Goal: Information Seeking & Learning: Learn about a topic

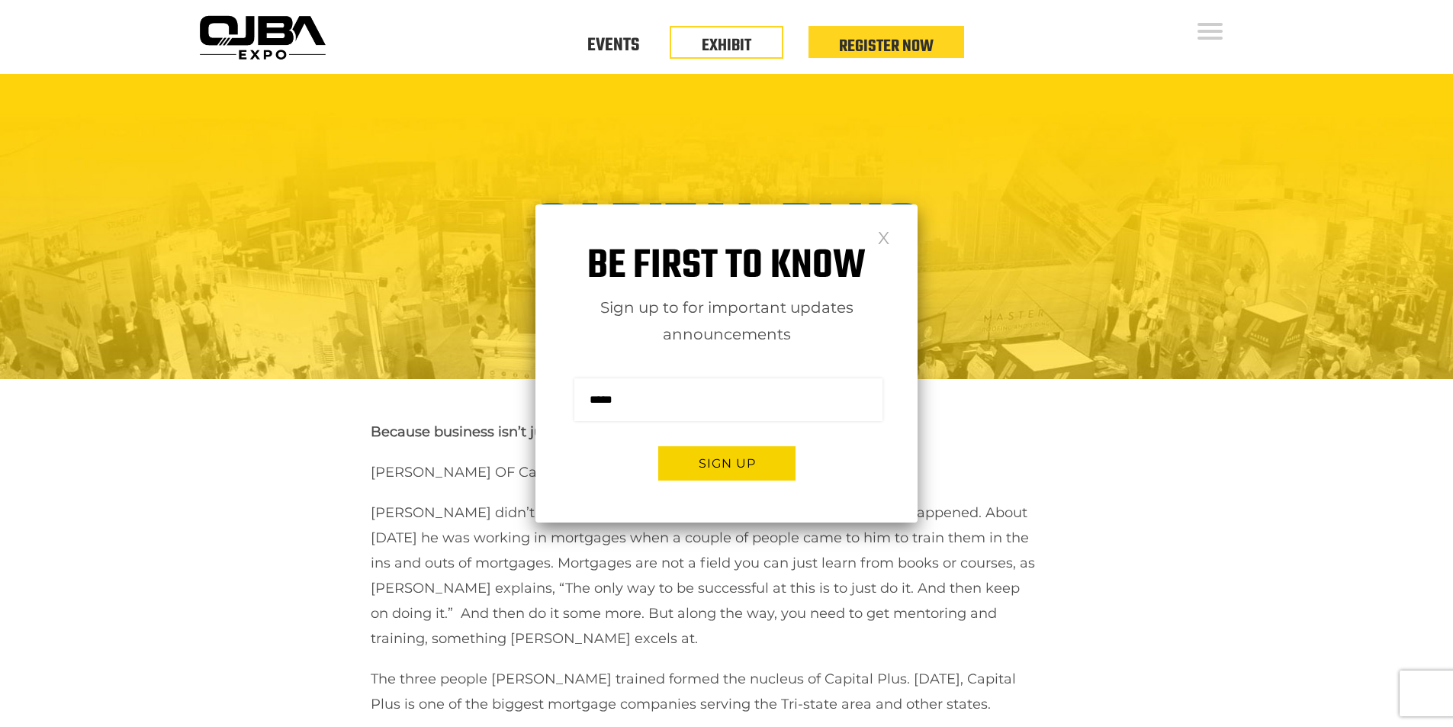
click at [876, 235] on div "Be first to know Sign up to for important updates announcements Sign me up for …" at bounding box center [726, 363] width 382 height 318
click at [882, 230] on link at bounding box center [883, 236] width 13 height 13
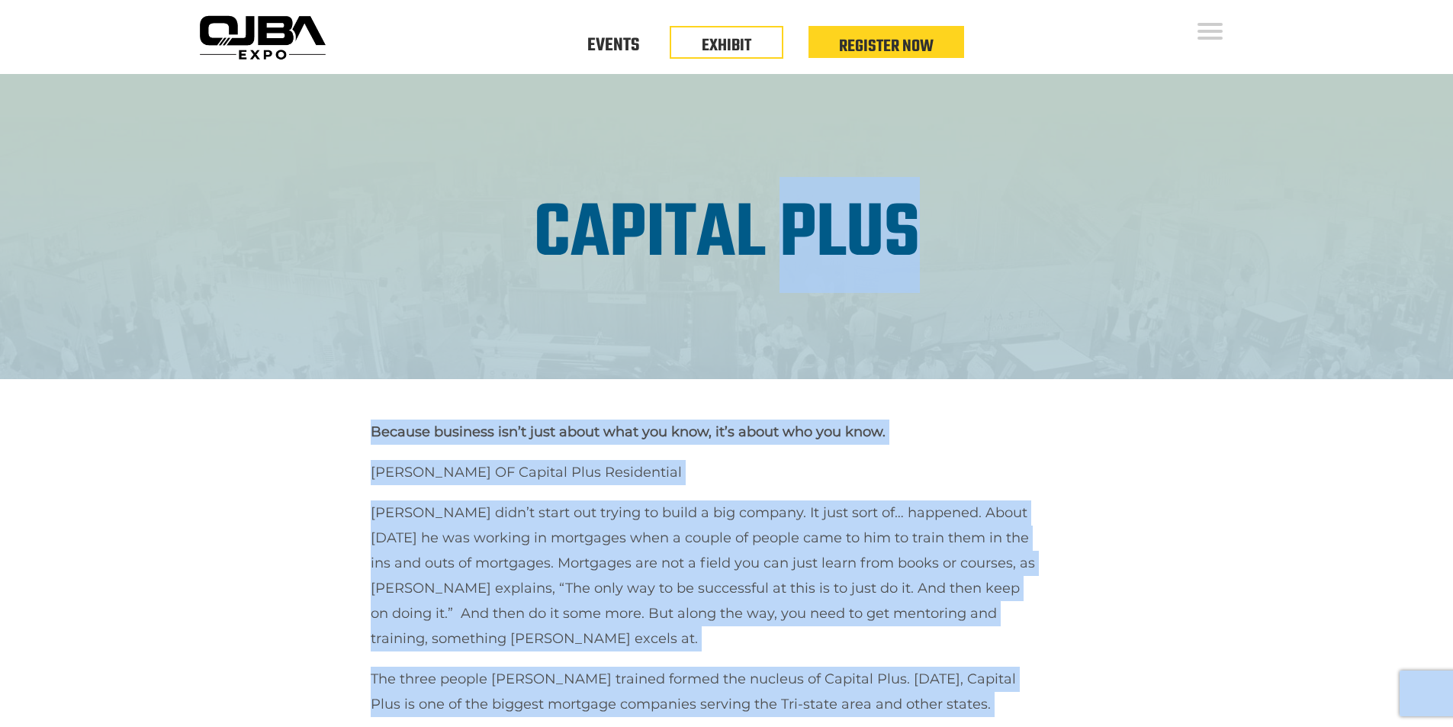
click at [1028, 298] on img at bounding box center [726, 286] width 1453 height 424
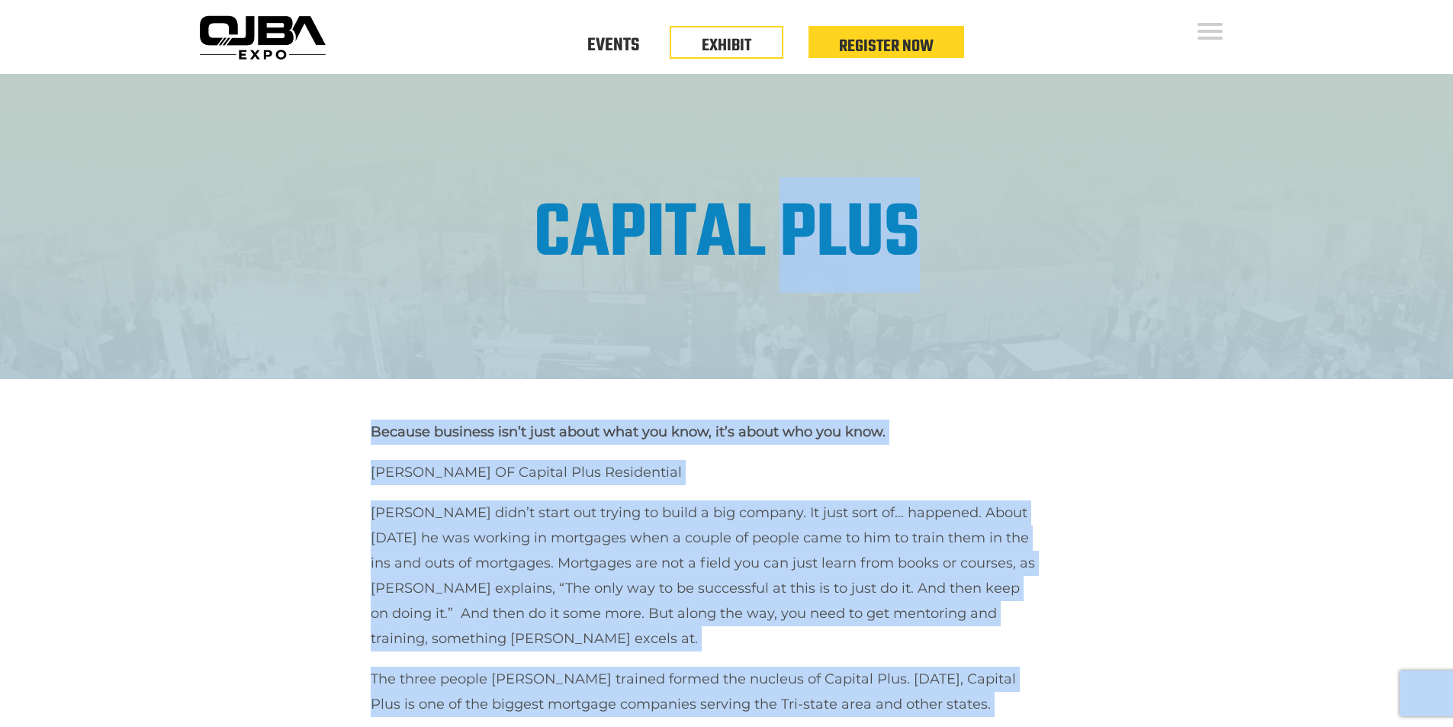
click at [539, 288] on link "Capital Plus" at bounding box center [727, 235] width 386 height 116
